Goal: Task Accomplishment & Management: Manage account settings

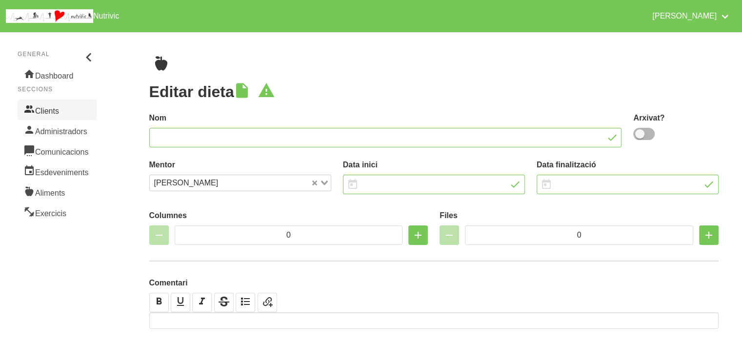
click at [51, 107] on link "Clients" at bounding box center [57, 110] width 79 height 20
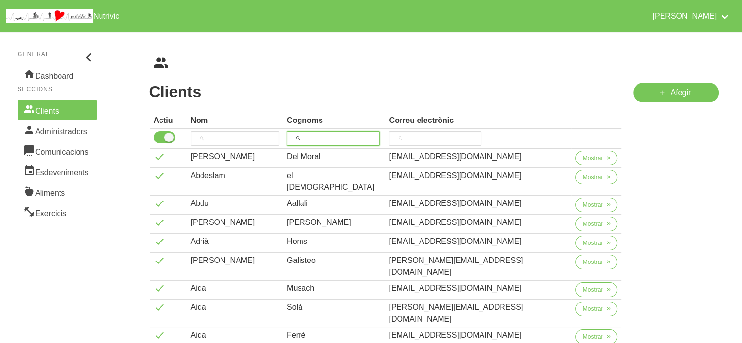
click at [366, 138] on input "search" at bounding box center [333, 138] width 93 height 15
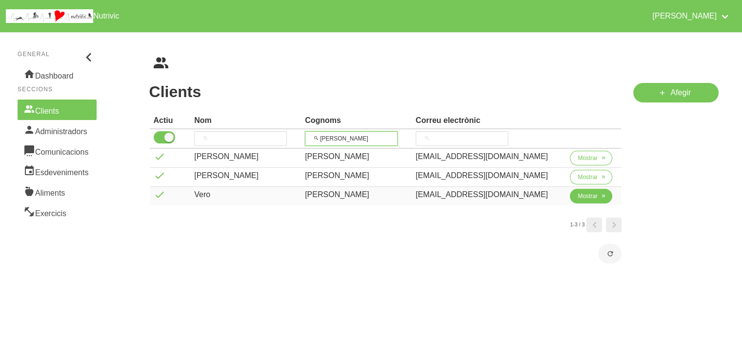
type input "[PERSON_NAME]"
click at [578, 197] on span "Mostrar" at bounding box center [588, 196] width 20 height 9
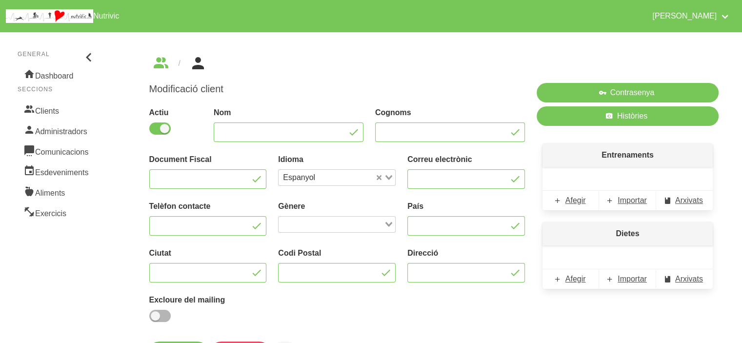
type input "Vero"
type input "[PERSON_NAME]"
type input "[EMAIL_ADDRESS][DOMAIN_NAME]"
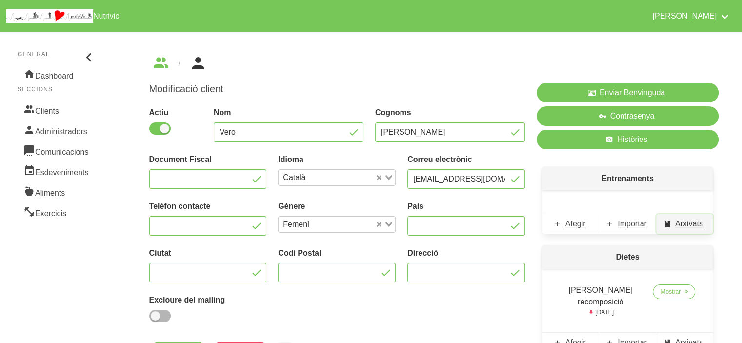
click at [686, 228] on span "Arxivats" at bounding box center [689, 224] width 28 height 12
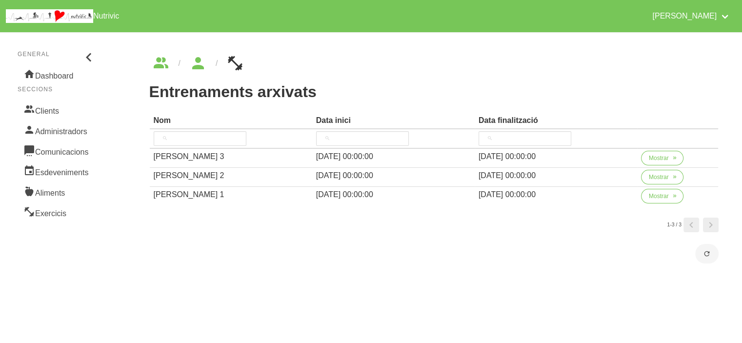
click at [619, 99] on h1 "Entrenaments arxivats" at bounding box center [434, 92] width 570 height 18
click at [651, 154] on span "Mostrar" at bounding box center [659, 158] width 20 height 9
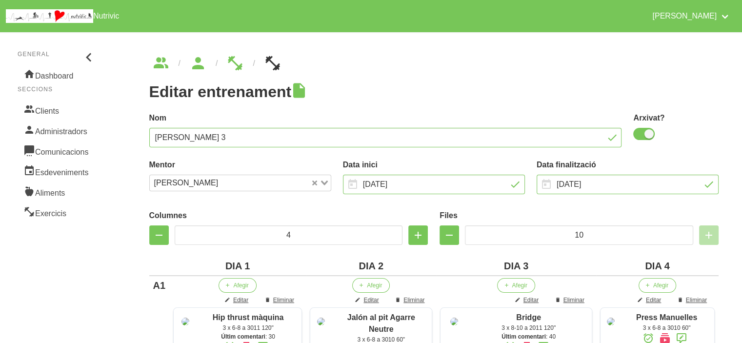
click at [580, 64] on ul "breadcrumbs" at bounding box center [434, 64] width 570 height 16
click at [642, 140] on div "Arxivat?" at bounding box center [675, 127] width 85 height 30
click at [638, 126] on div "Arxivat?" at bounding box center [675, 127] width 85 height 30
click at [640, 132] on span at bounding box center [643, 134] width 21 height 12
click at [640, 132] on input "checkbox" at bounding box center [636, 134] width 6 height 6
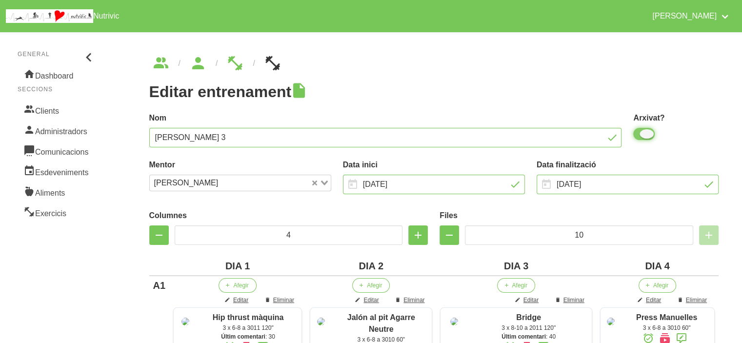
checkbox input "false"
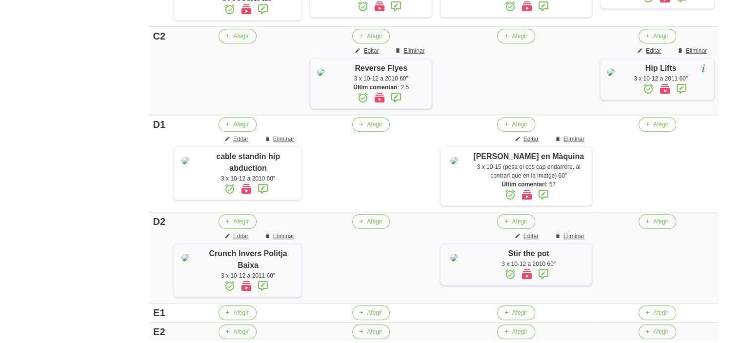
scroll to position [722, 0]
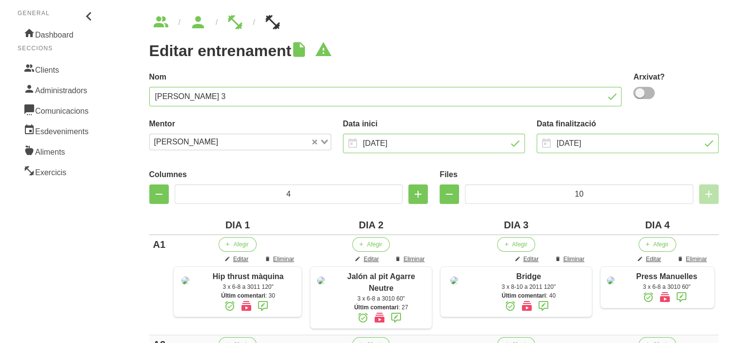
scroll to position [38, 0]
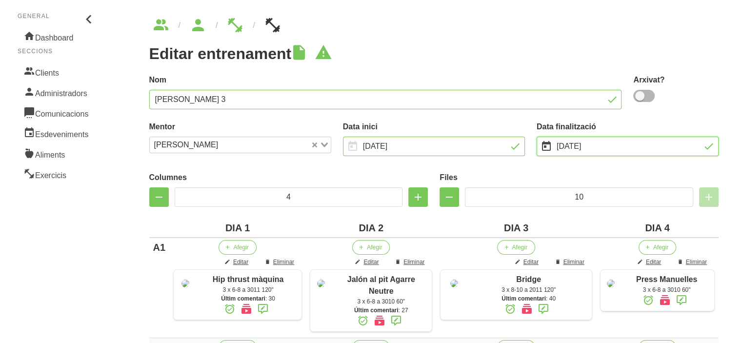
click at [586, 146] on input "[DATE]" at bounding box center [628, 147] width 182 height 20
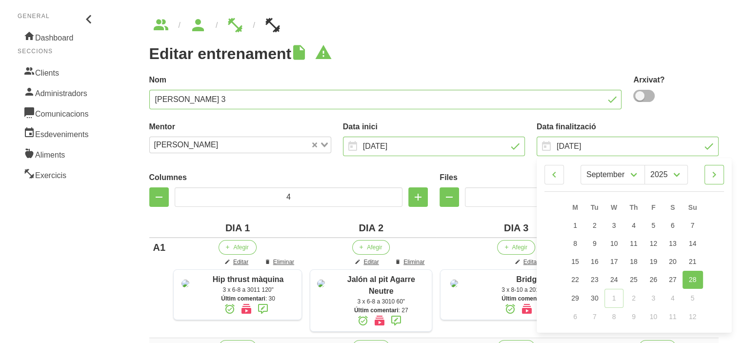
click at [712, 178] on icon at bounding box center [714, 175] width 12 height 18
select select "10"
click at [695, 261] on span "16" at bounding box center [693, 262] width 8 height 8
type input "[DATE]"
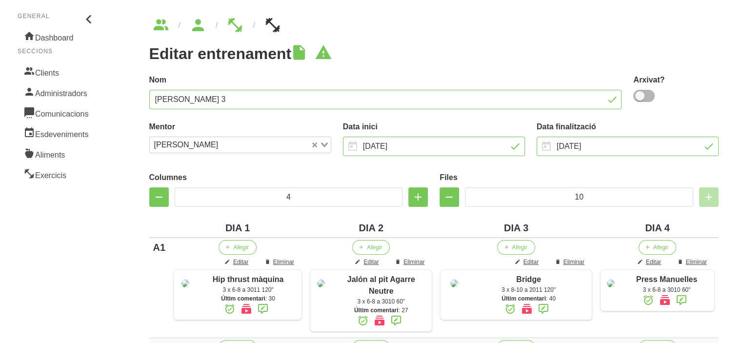
click at [539, 74] on label "Nom" at bounding box center [385, 80] width 473 height 12
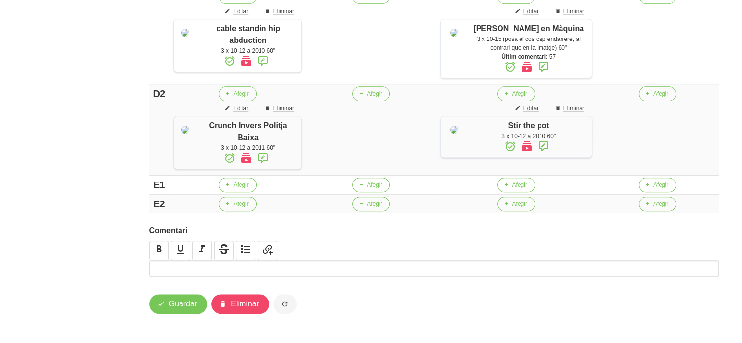
scroll to position [934, 0]
click at [180, 308] on span "Guardar" at bounding box center [183, 304] width 29 height 12
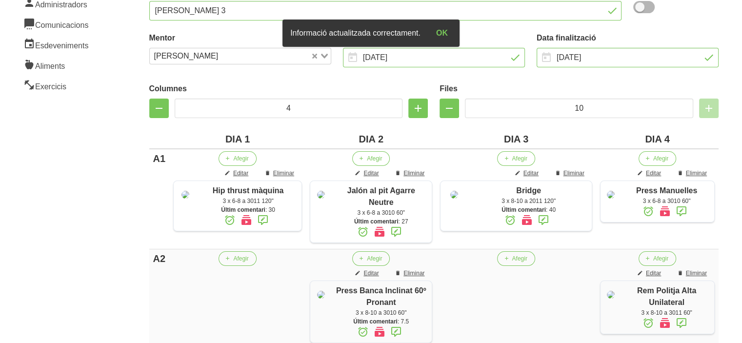
scroll to position [0, 0]
